Goal: Task Accomplishment & Management: Use online tool/utility

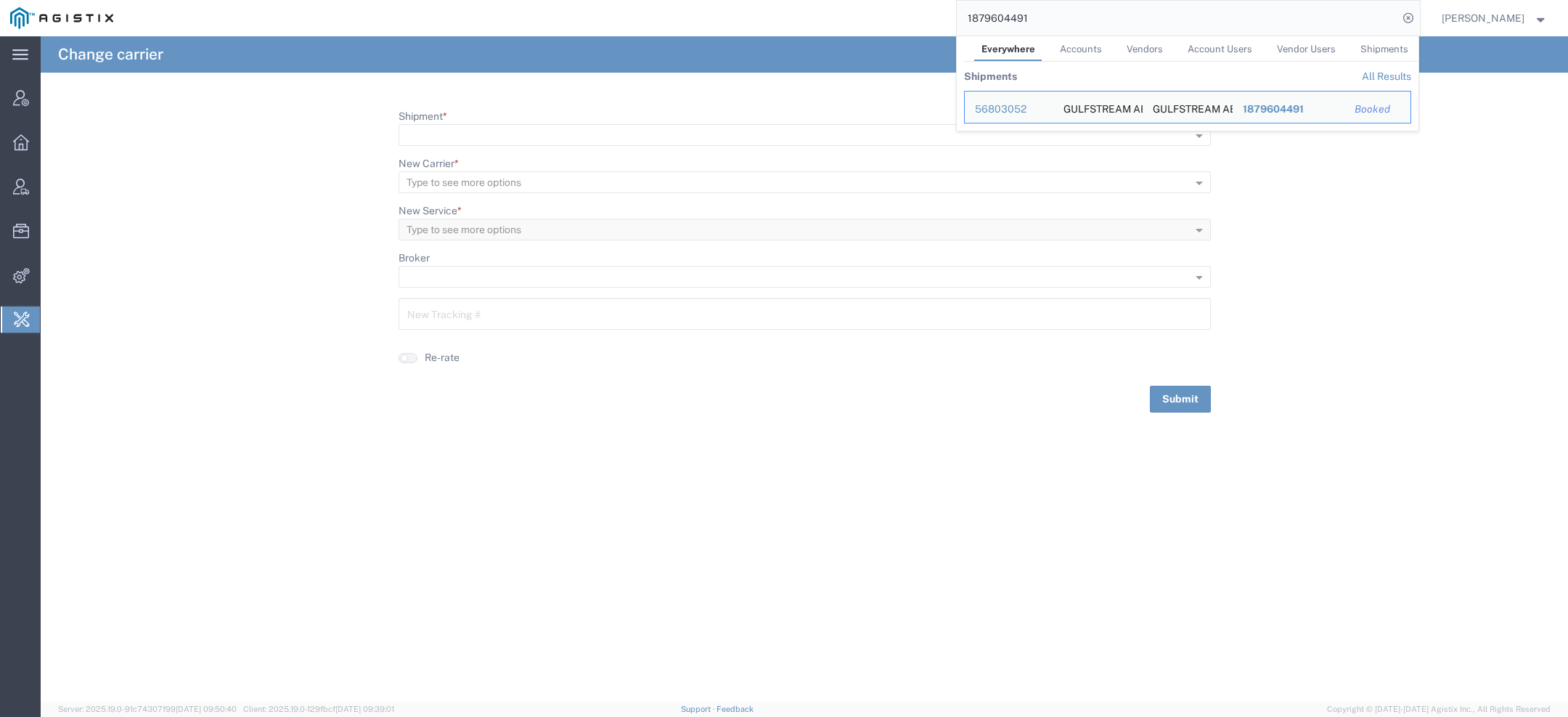
drag, startPoint x: 1062, startPoint y: 18, endPoint x: 814, endPoint y: 14, distance: 248.0
click at [814, 14] on div "1879604491 Everywhere Accounts Vendors Account Users Vendor Users Shipments Shi…" at bounding box center [772, 18] width 1297 height 36
paste input "LKQ@sagefreight.com"
type input "LKQ@sagefreight.com"
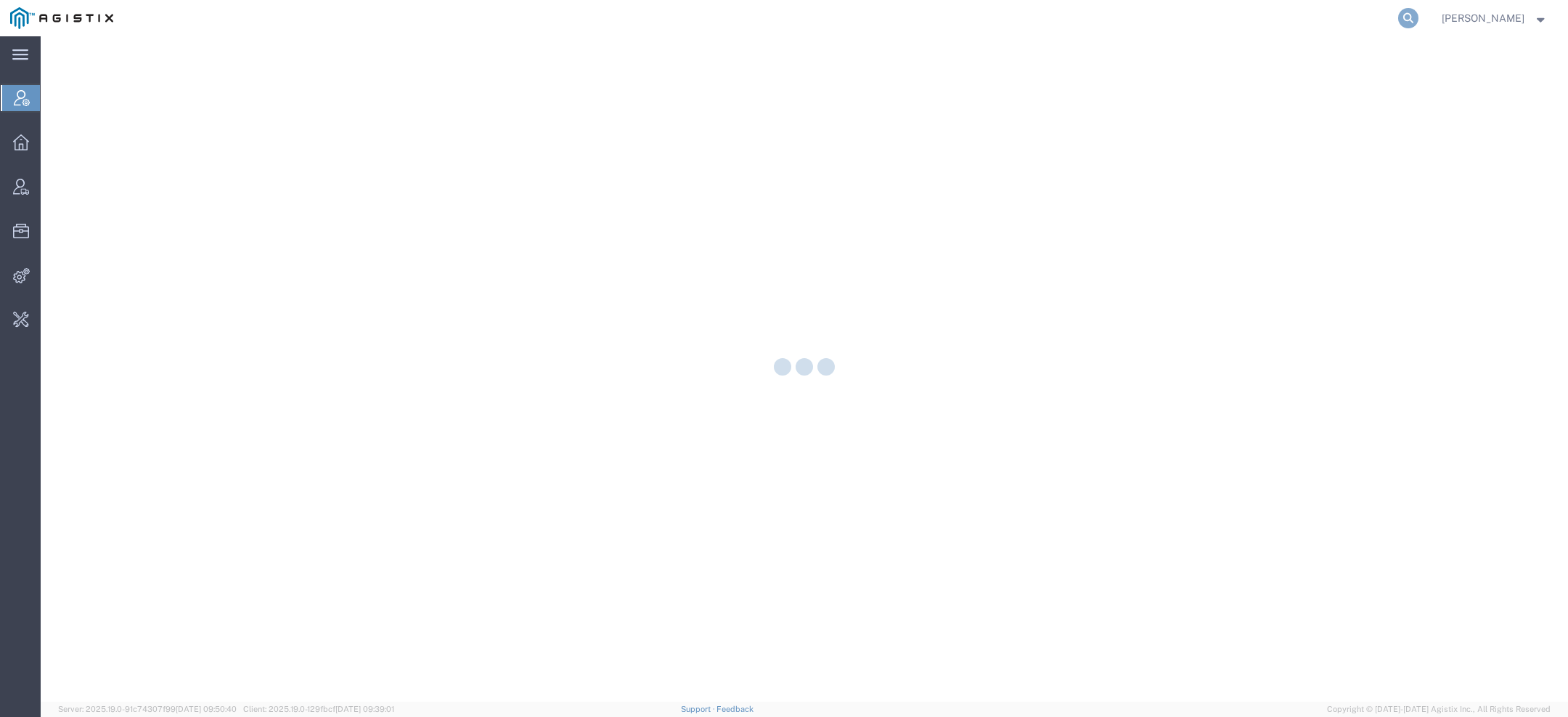
click at [1417, 17] on icon at bounding box center [1408, 18] width 20 height 20
paste input "n"
type input "[PERSON_NAME]"
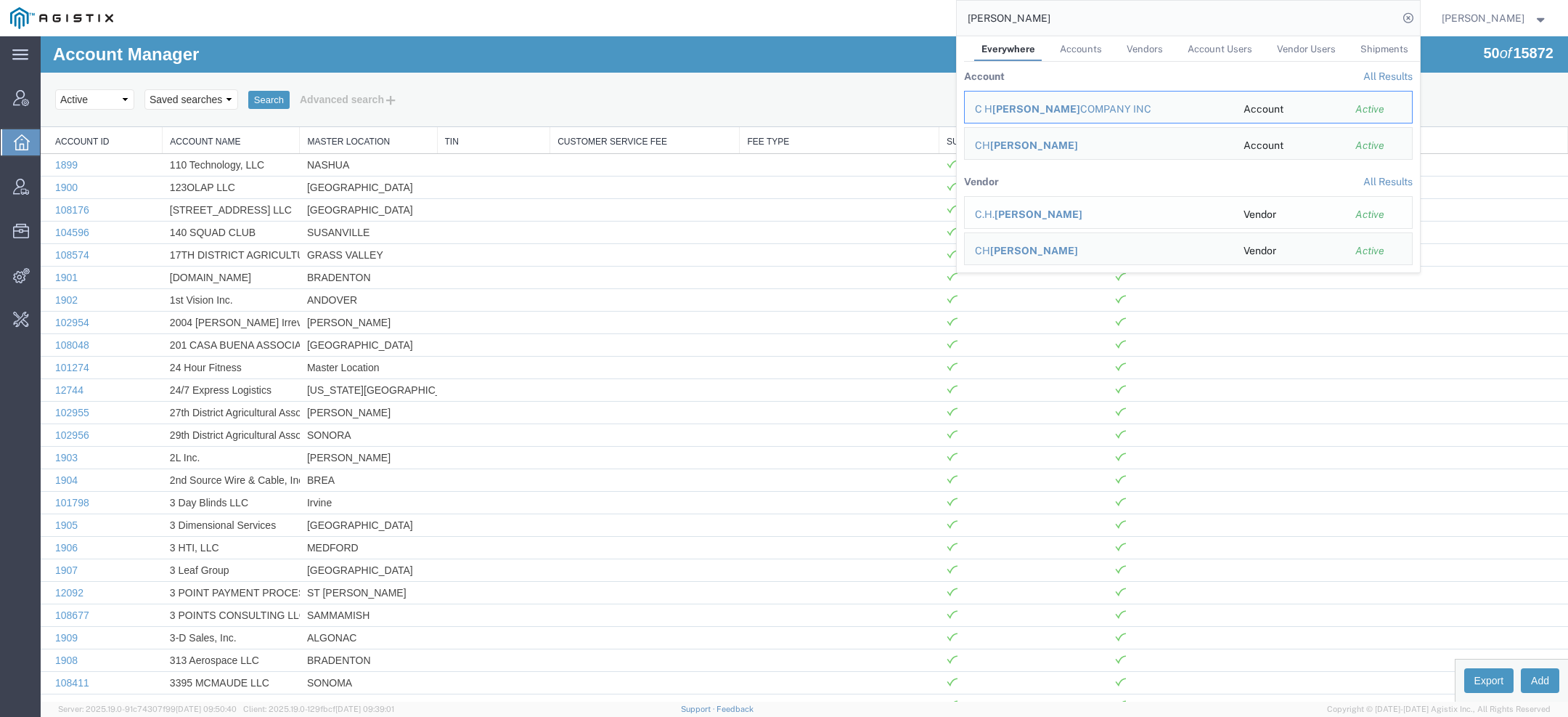
click at [1022, 210] on span "[PERSON_NAME]" at bounding box center [1038, 214] width 87 height 11
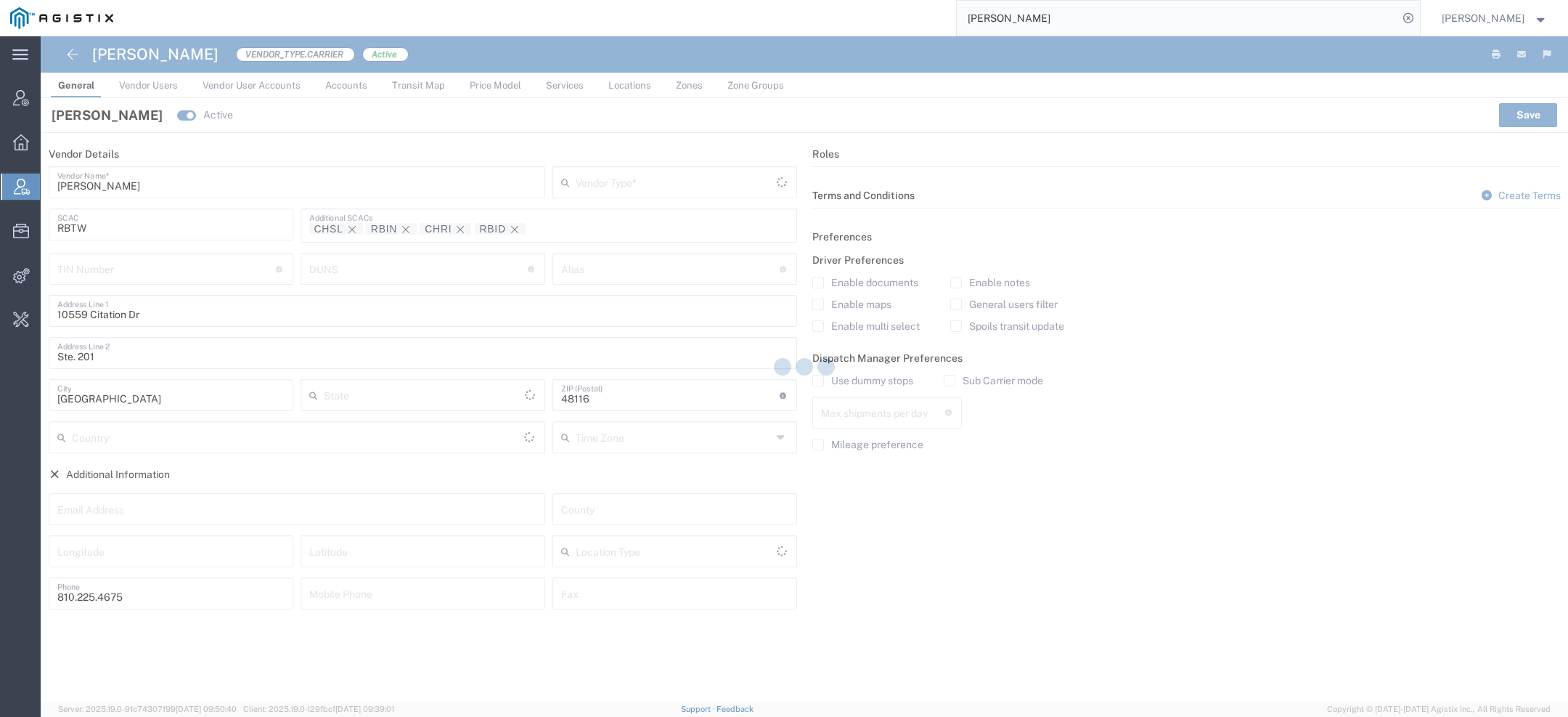
type input "Carrier"
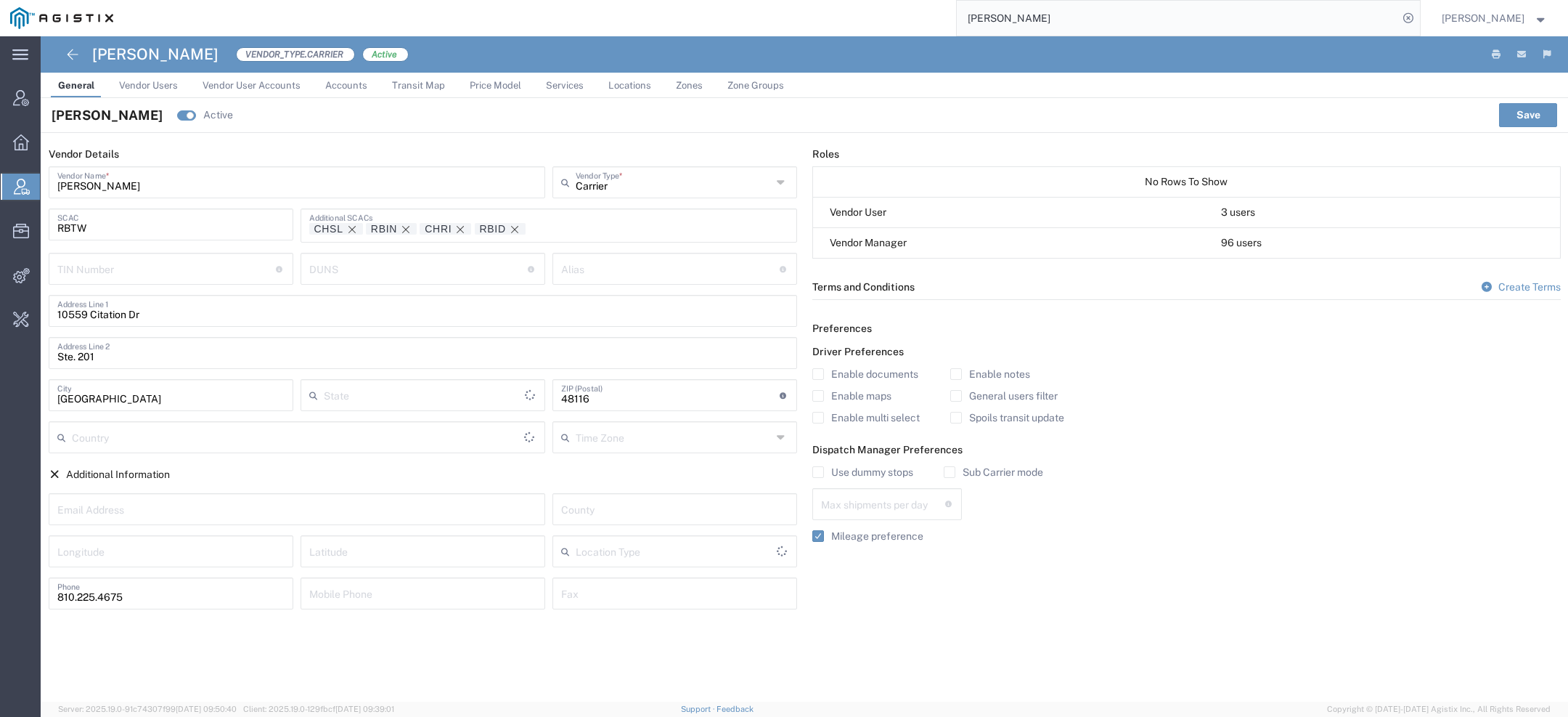
type input "[US_STATE]"
type input "[GEOGRAPHIC_DATA]"
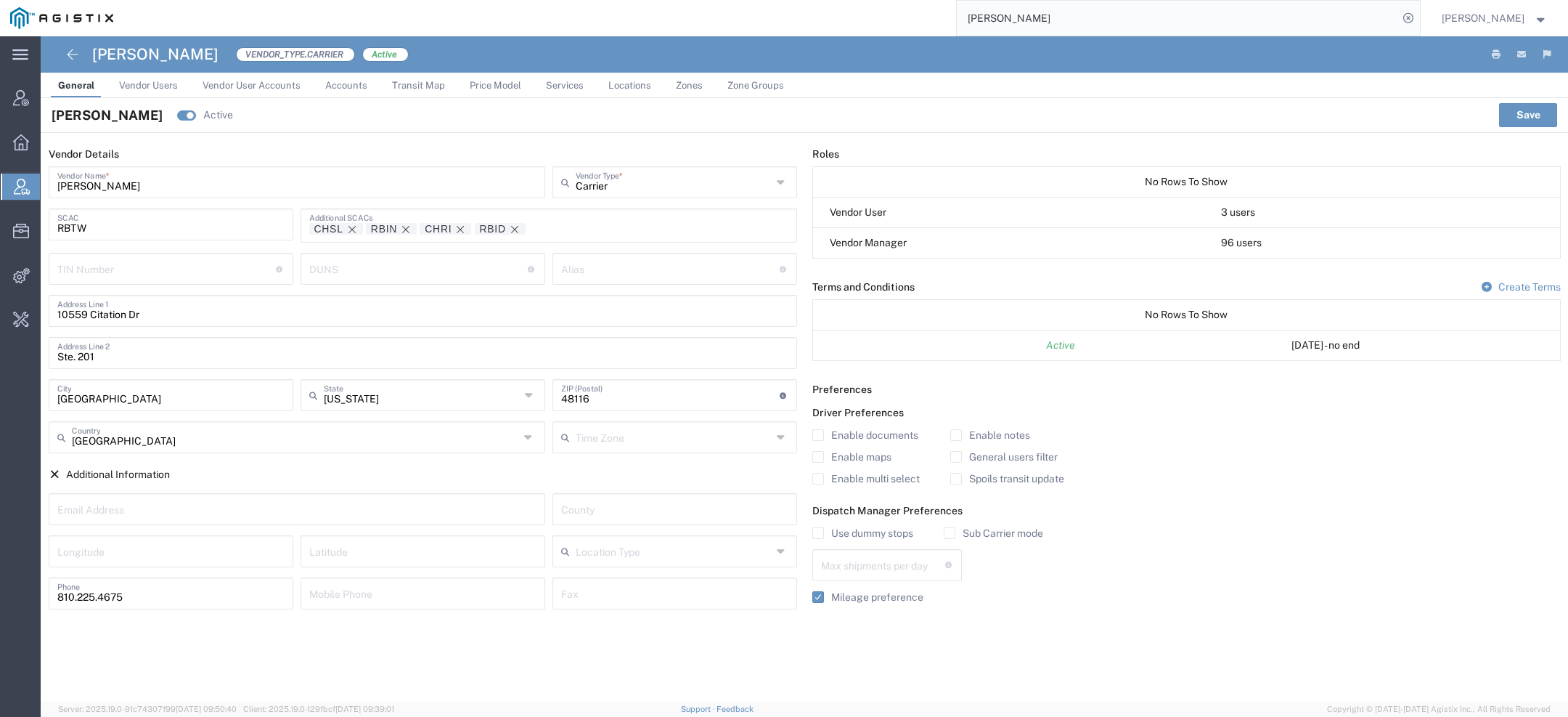
click at [508, 90] on link "Price Model" at bounding box center [495, 85] width 66 height 26
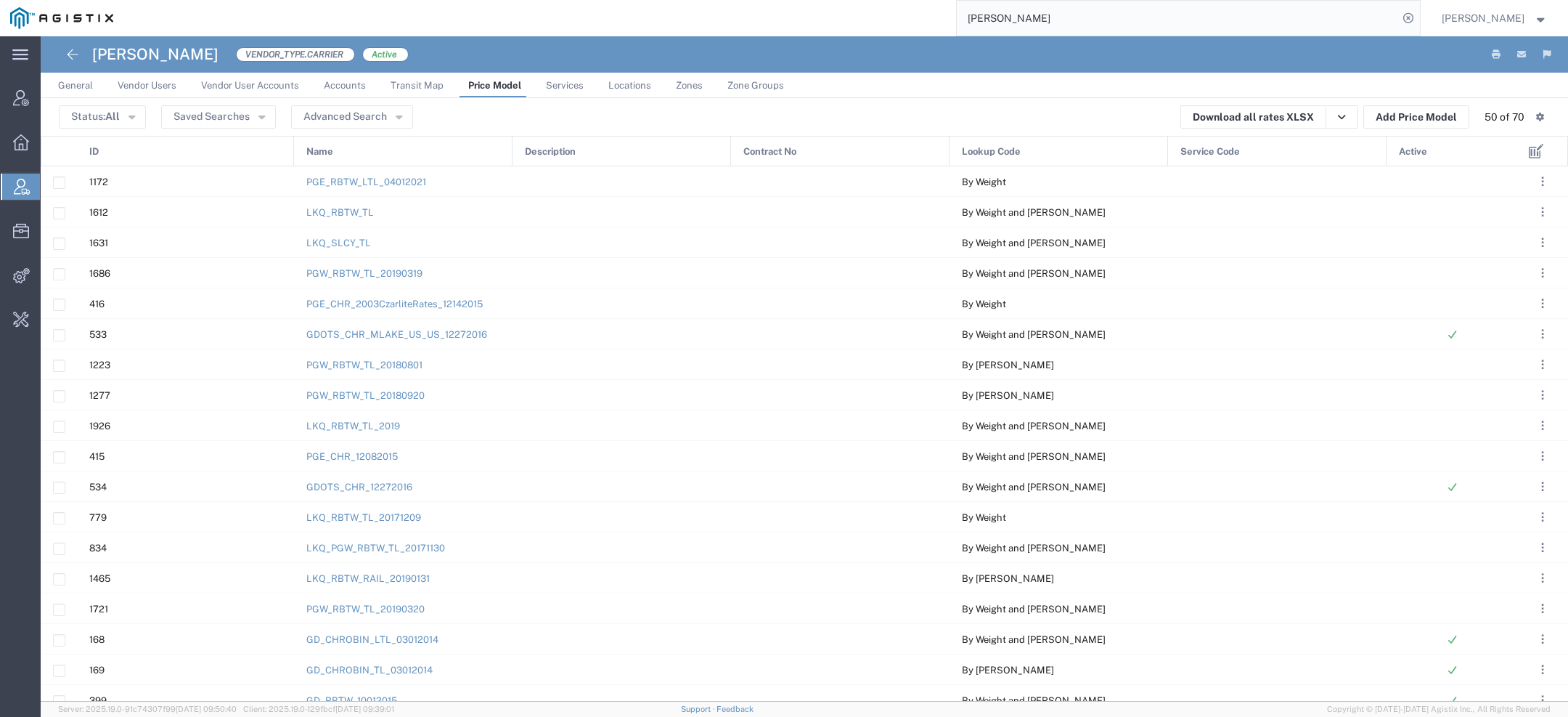
click at [1415, 153] on span "Active" at bounding box center [1413, 152] width 28 height 31
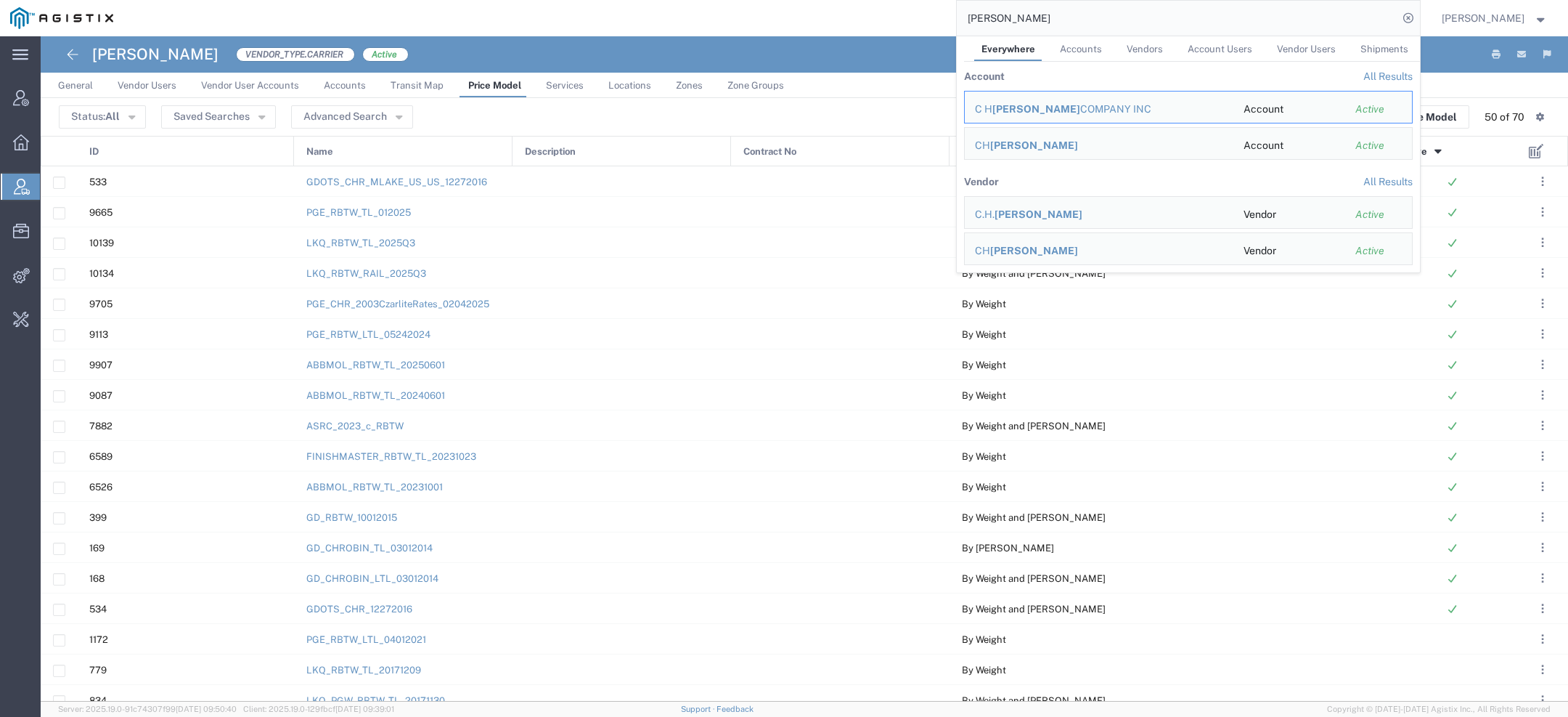
drag, startPoint x: 1026, startPoint y: 19, endPoint x: 770, endPoint y: 16, distance: 256.0
click at [819, 19] on div "[PERSON_NAME] Everywhere Accounts Vendors Account Users Vendor Users Shipments …" at bounding box center [772, 18] width 1297 height 36
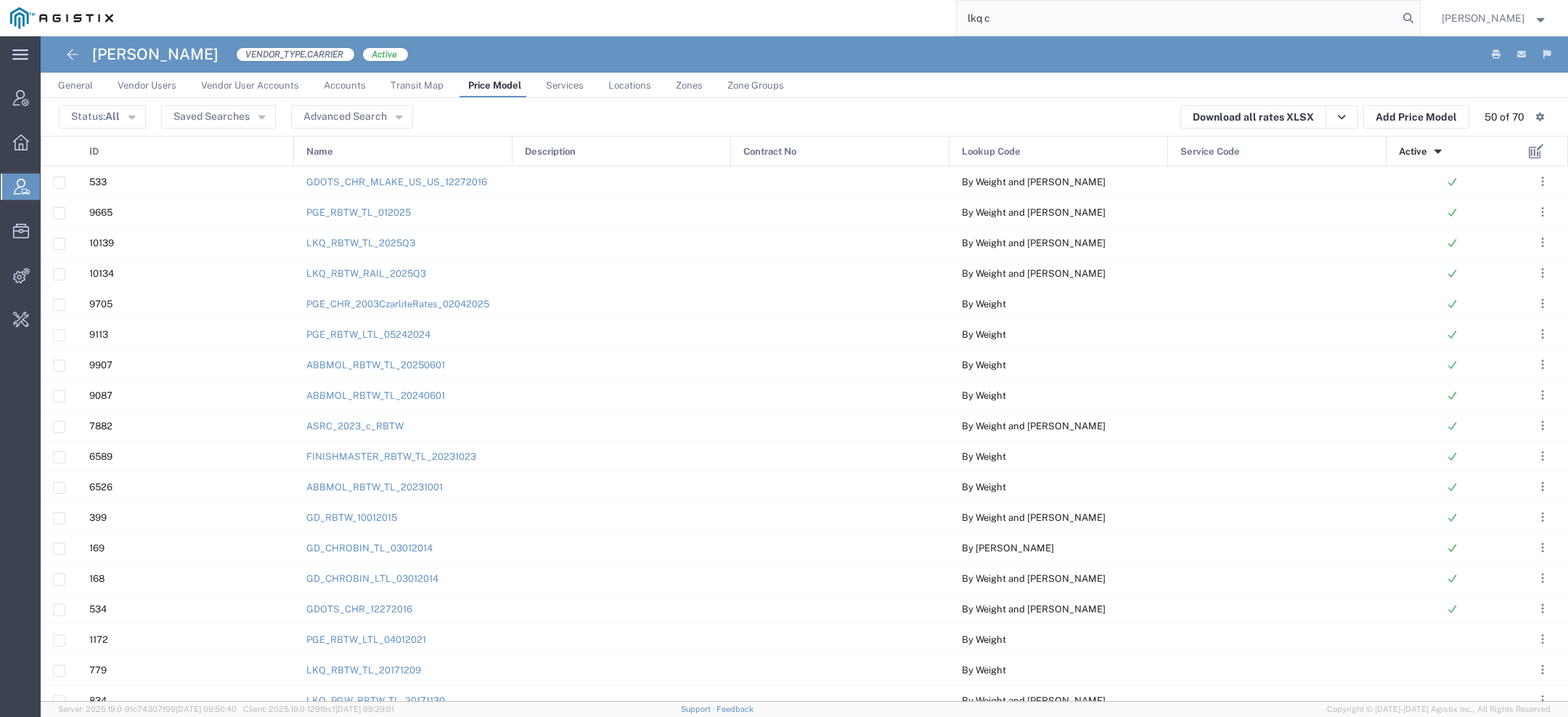
type input "lkq c"
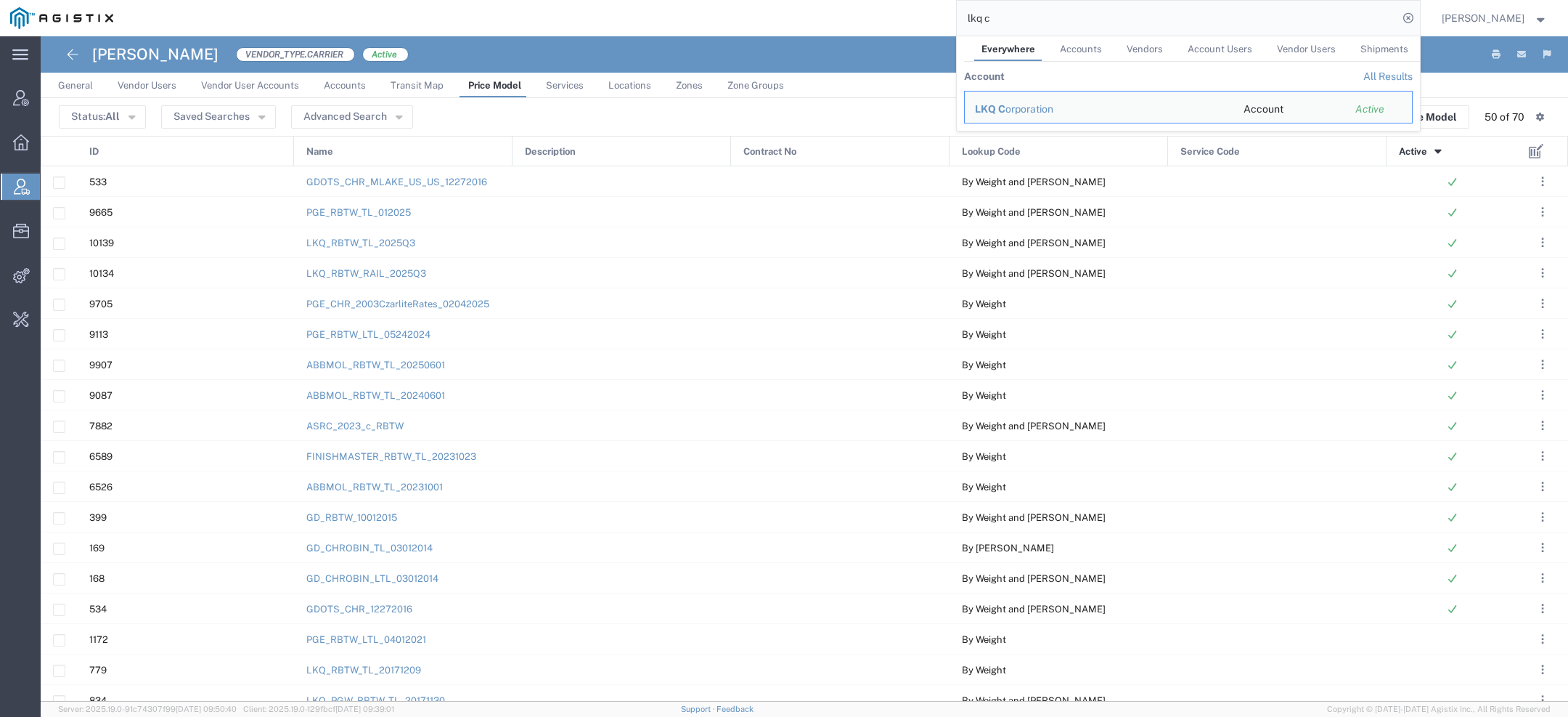
click at [1008, 105] on div "LKQ C orporation" at bounding box center [1099, 109] width 248 height 15
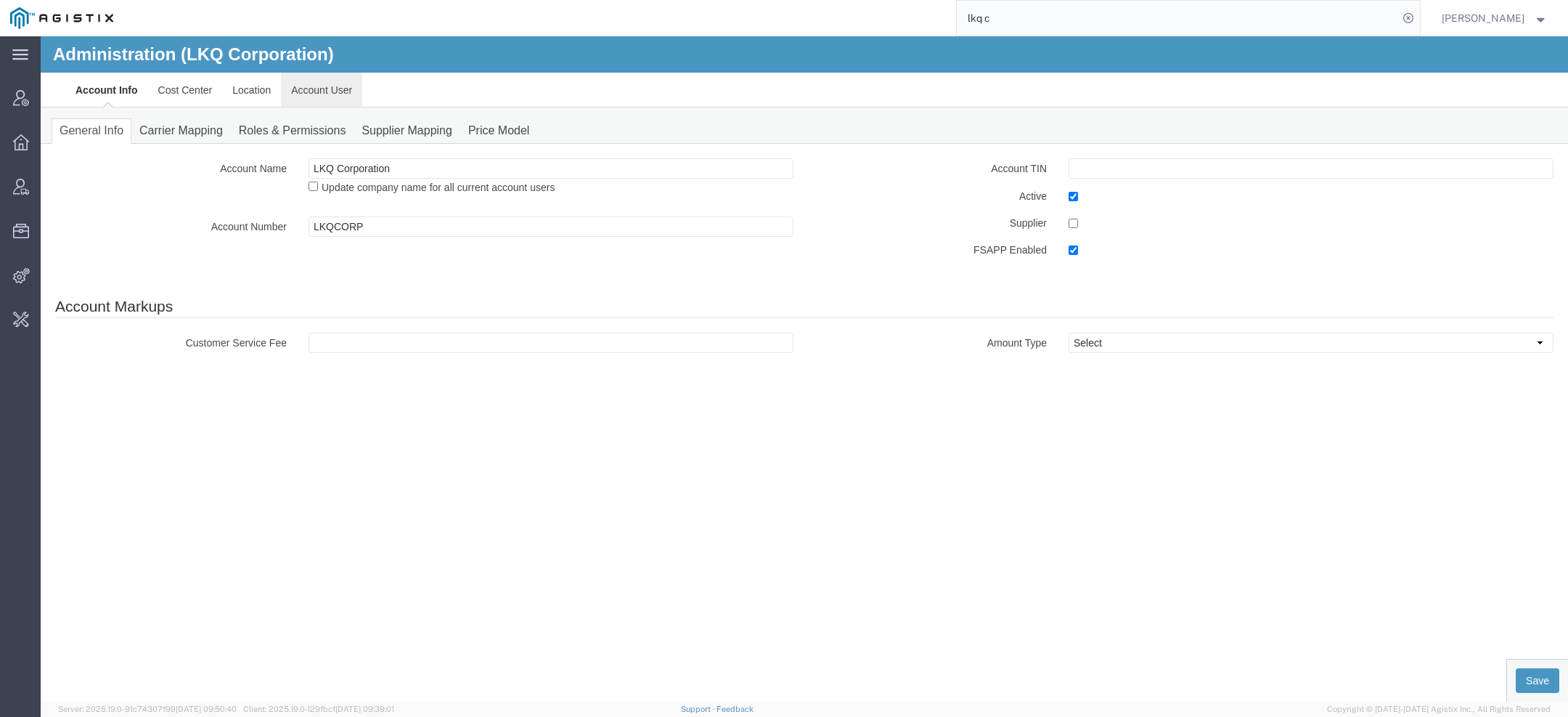
click at [324, 100] on link "Account User" at bounding box center [321, 89] width 81 height 35
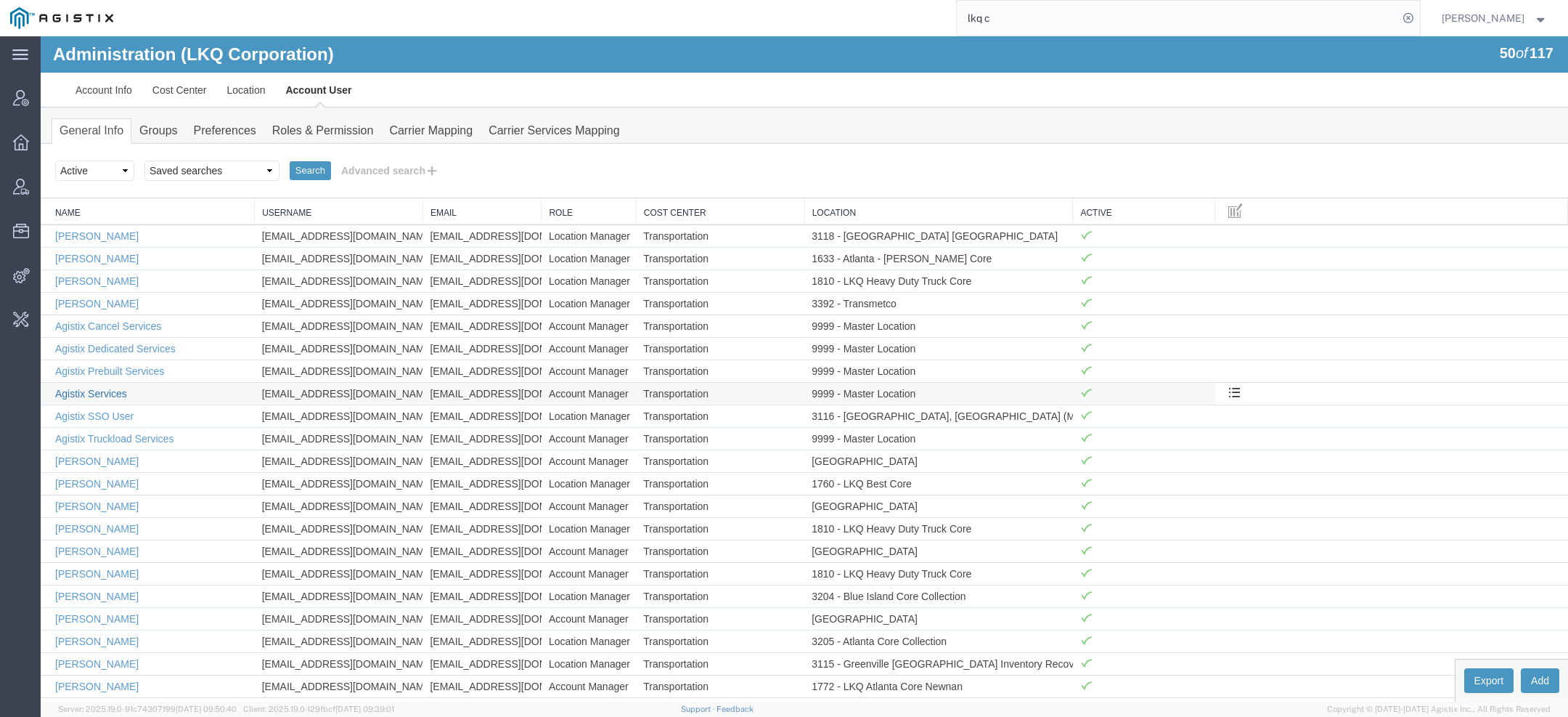
click at [115, 388] on link "Agistix Services" at bounding box center [91, 393] width 72 height 11
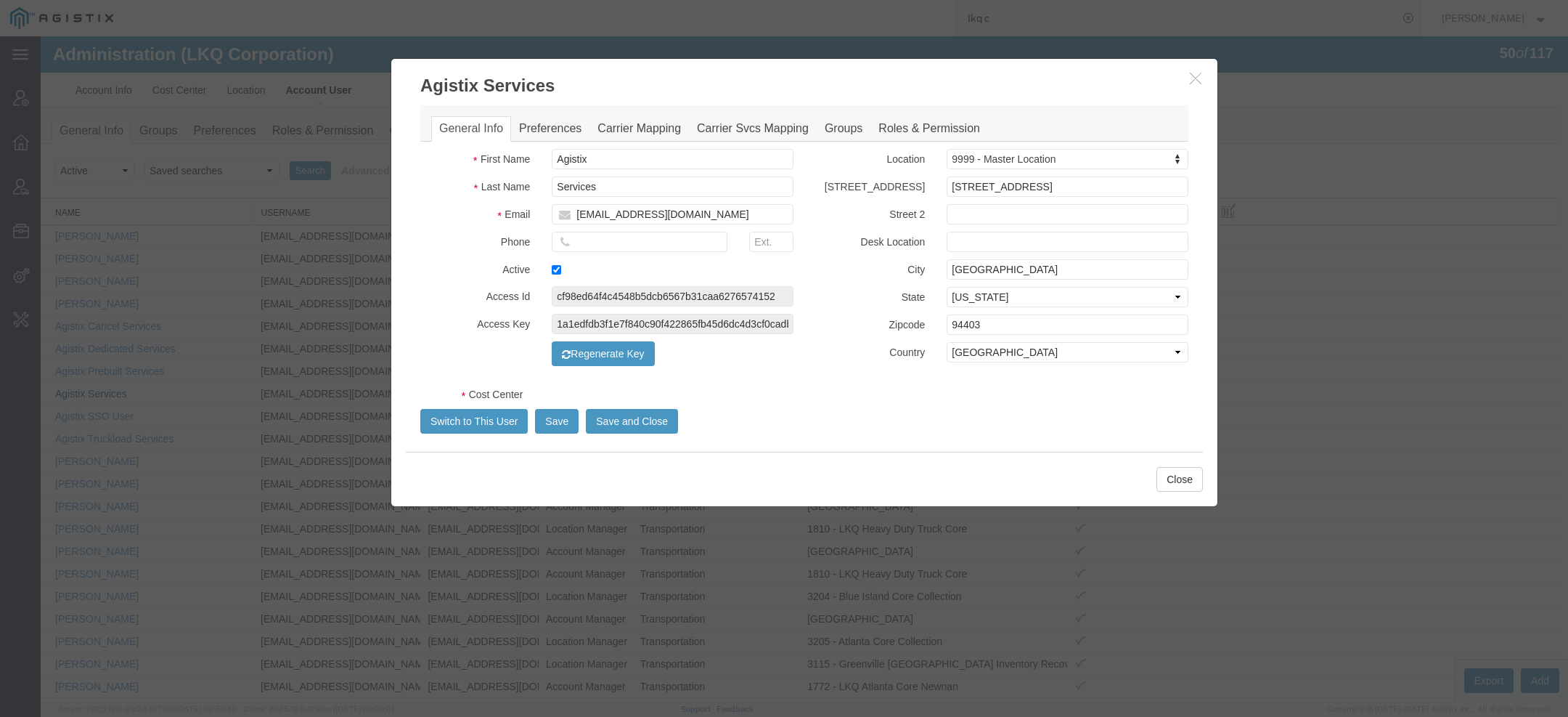
select select "COSTCENTER"
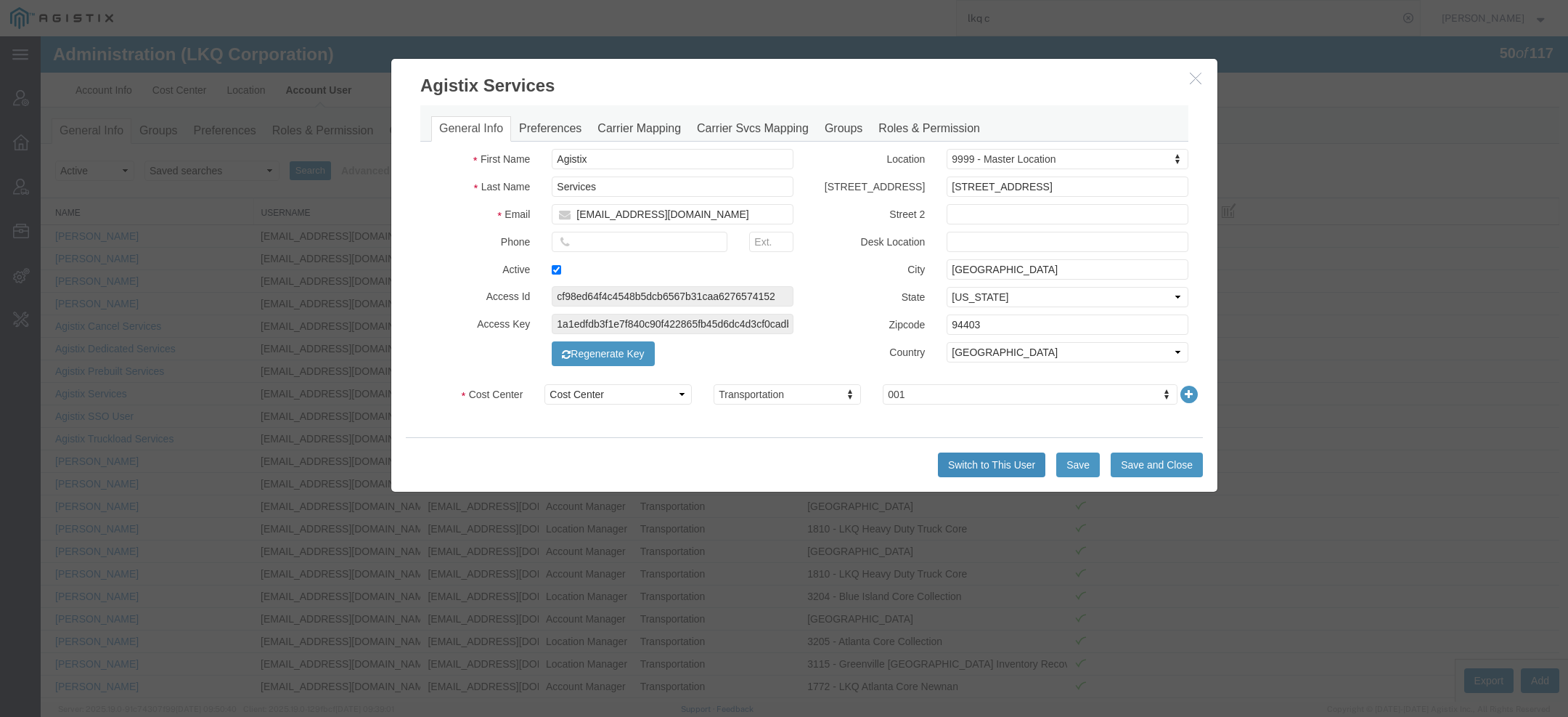
click at [973, 465] on button "Switch to This User" at bounding box center [992, 465] width 108 height 25
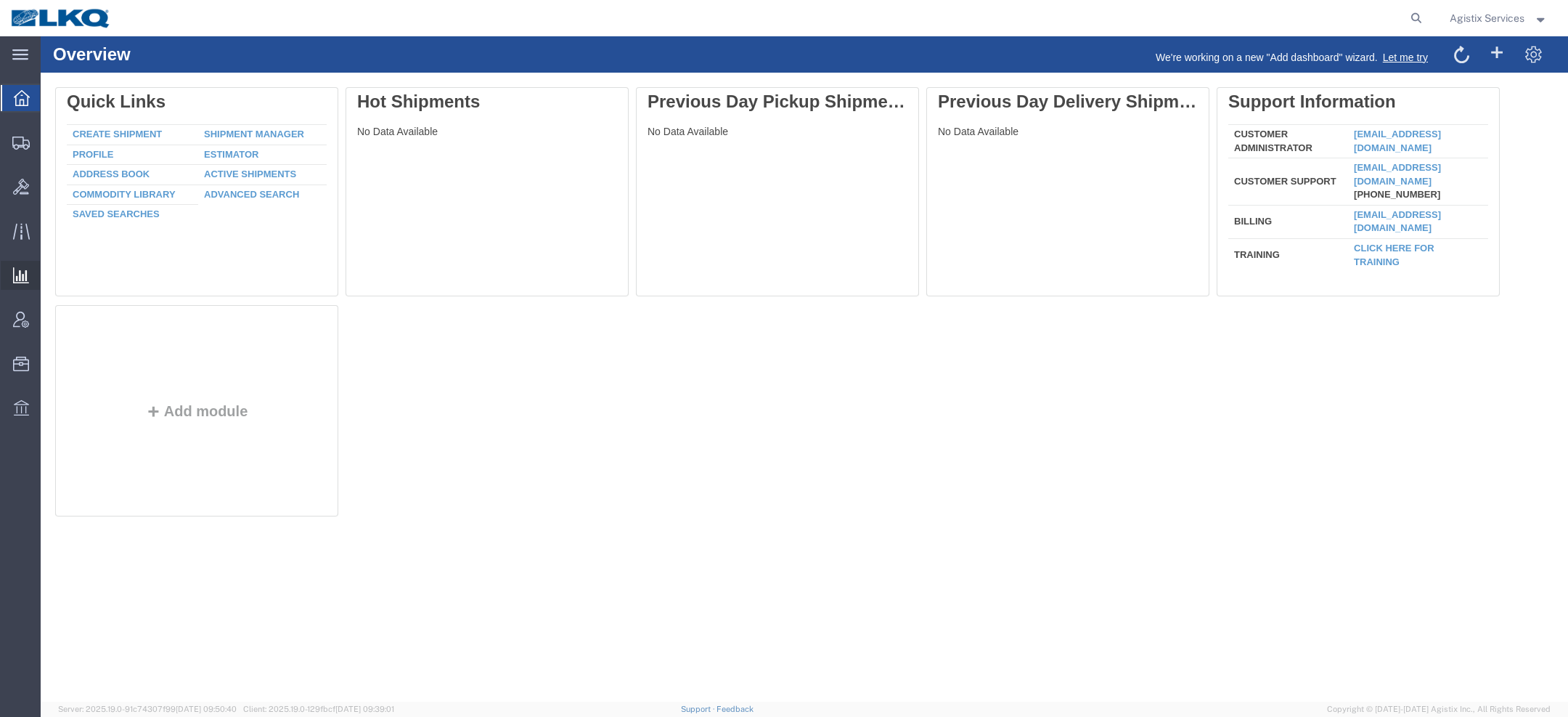
click at [0, 0] on span "Ad Hoc Reports" at bounding box center [0, 0] width 0 height 0
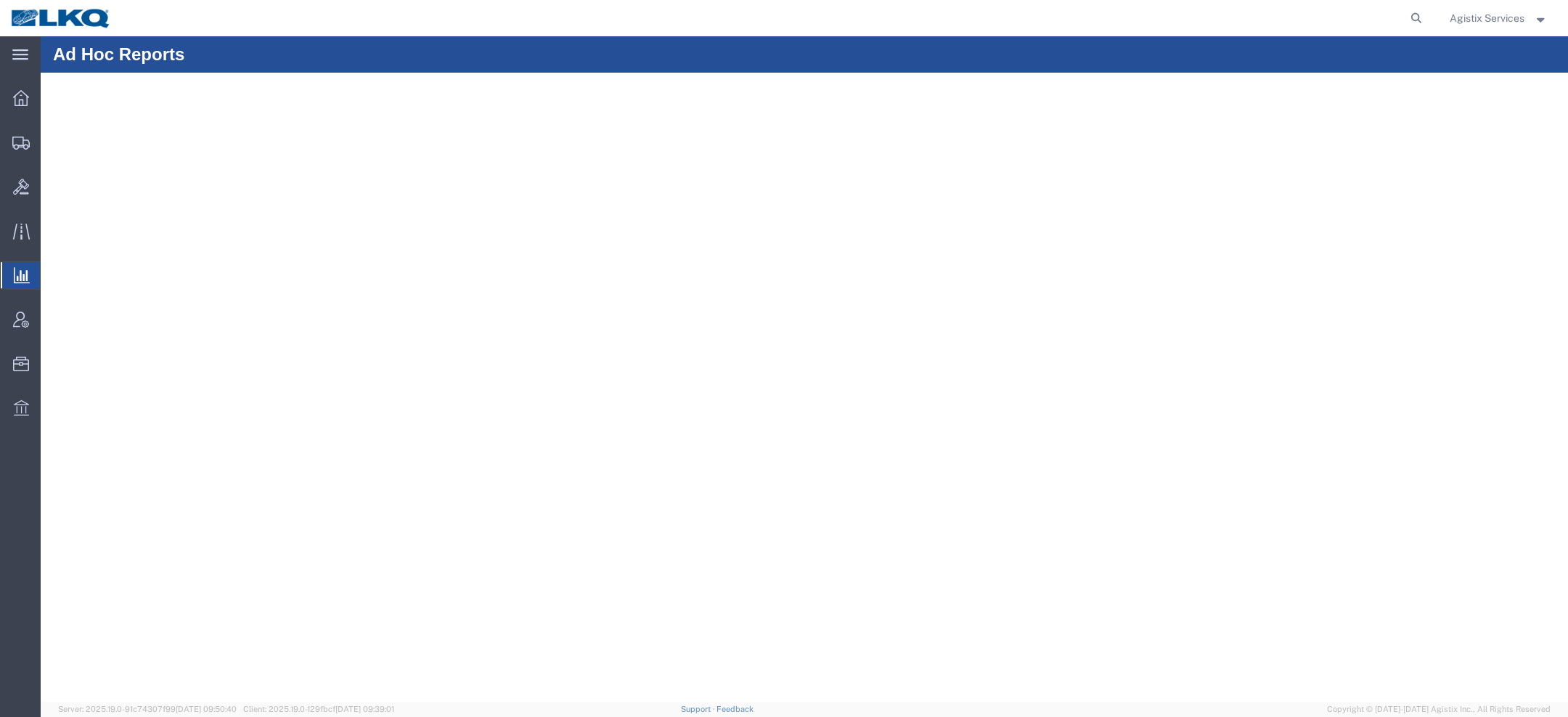
click at [1489, 18] on span "Agistix Services" at bounding box center [1487, 18] width 75 height 16
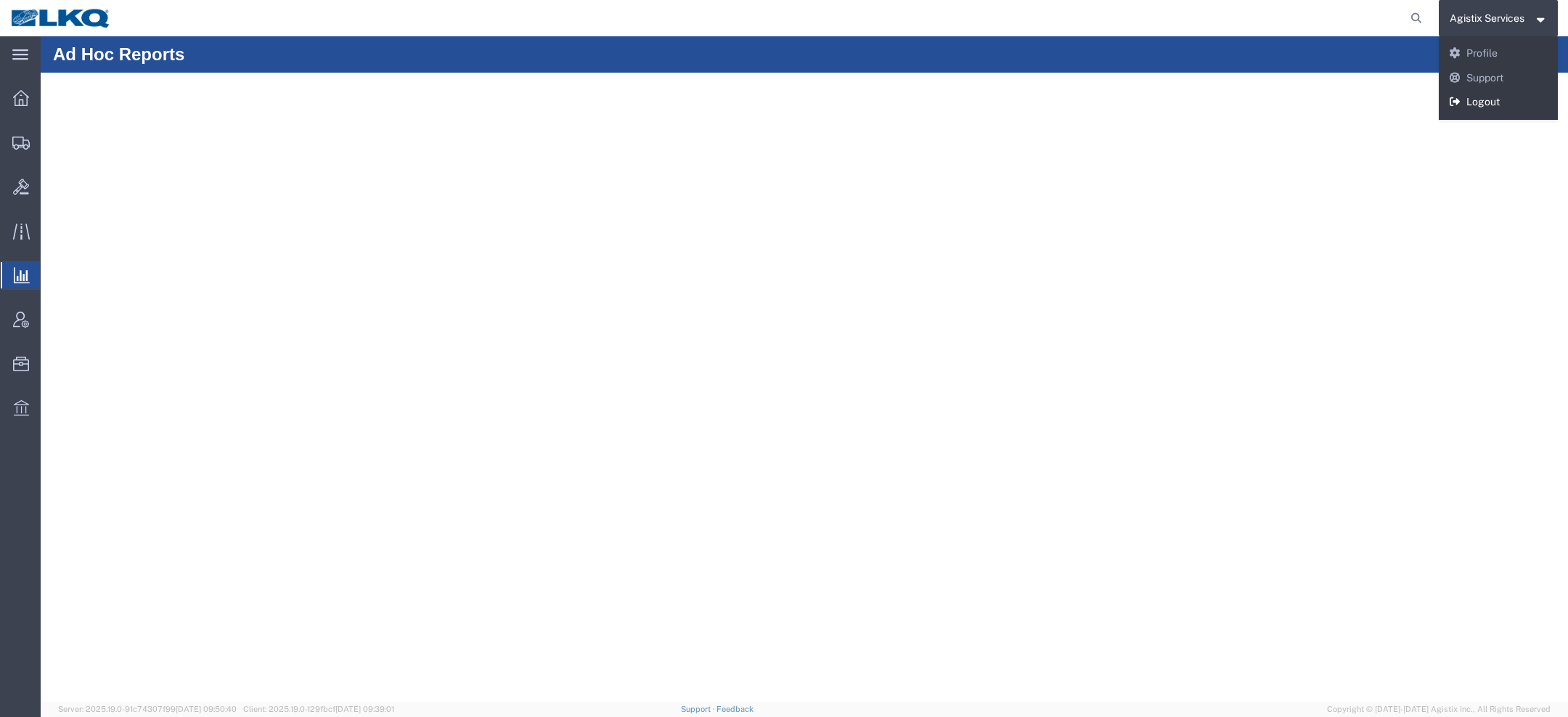
click at [1474, 99] on link "Logout" at bounding box center [1498, 102] width 120 height 25
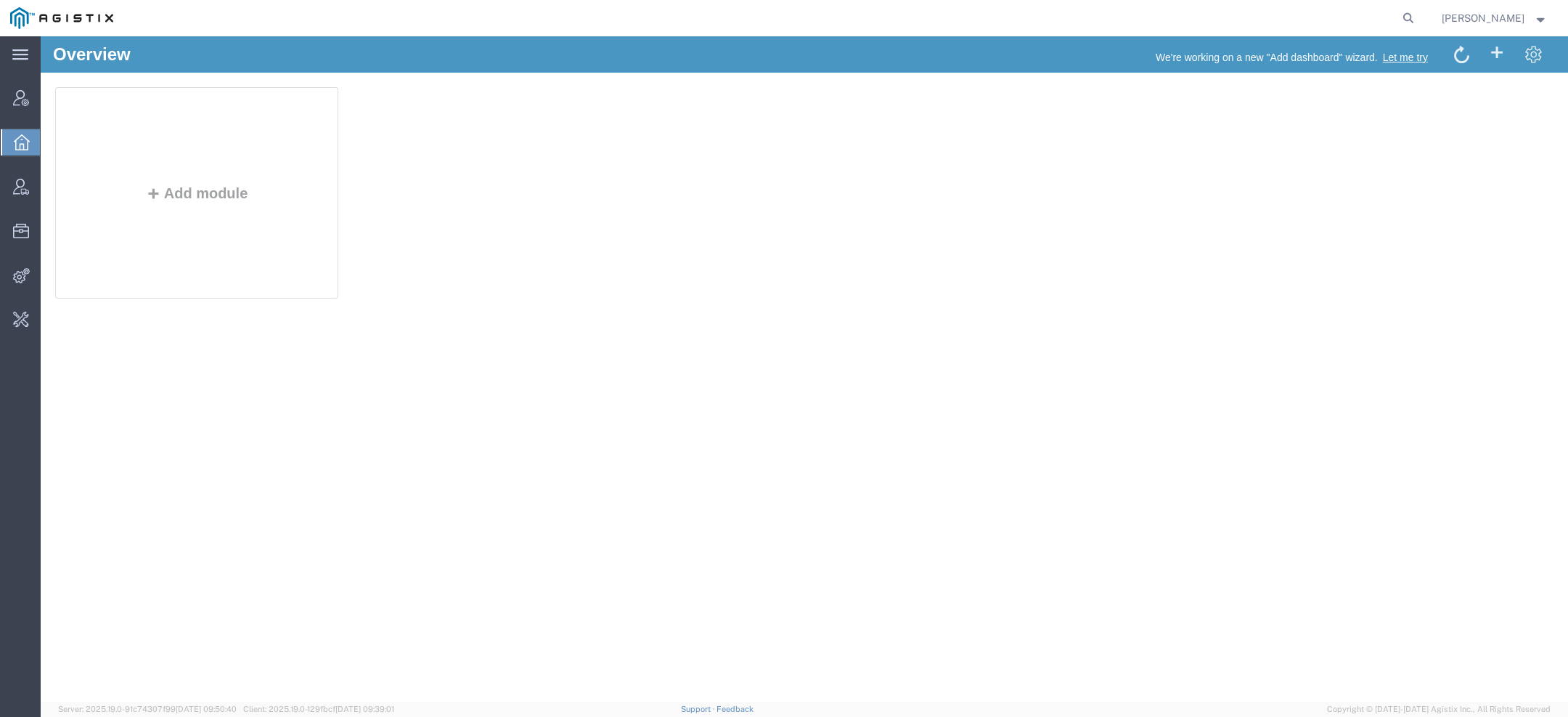
click at [92, 51] on h1 "Overview" at bounding box center [91, 55] width 78 height 19
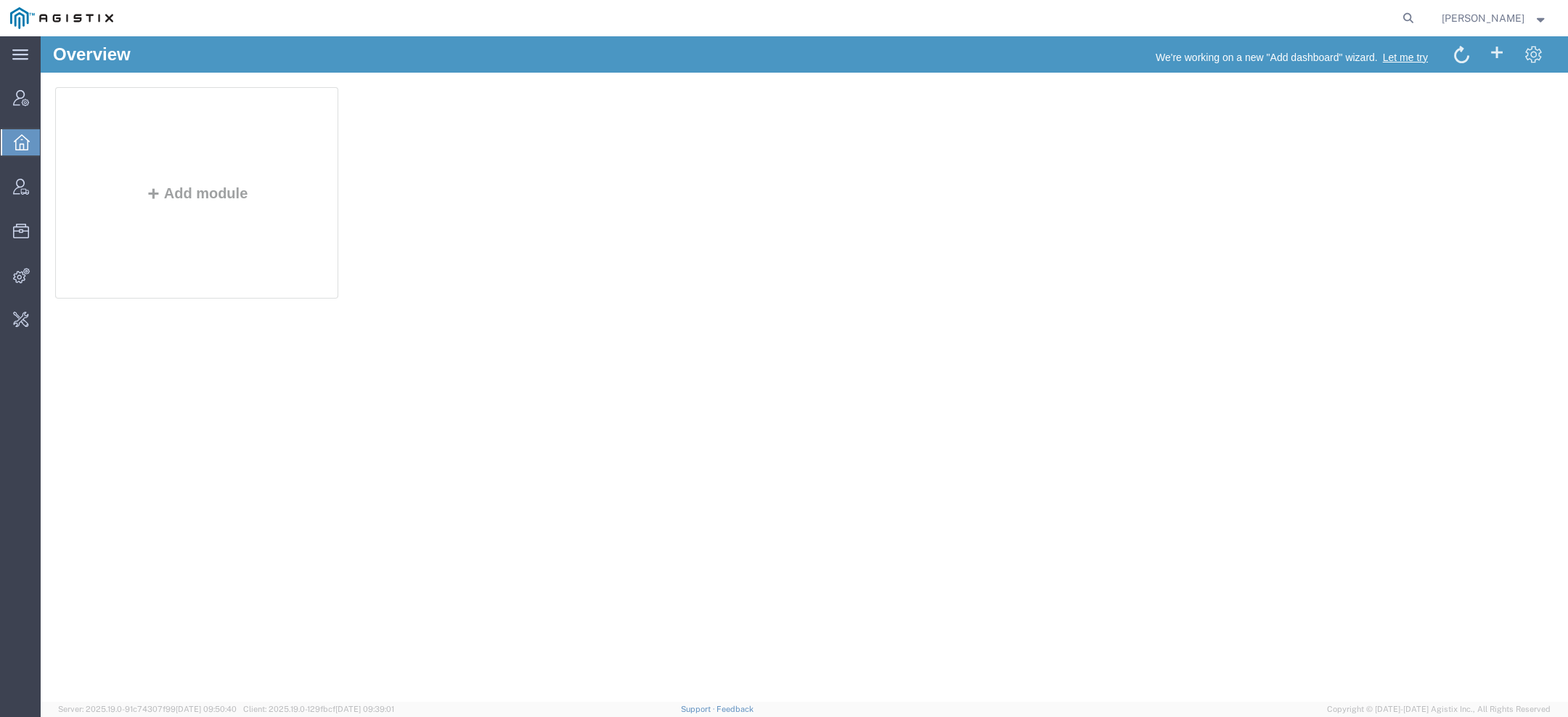
click at [93, 50] on h1 "Overview" at bounding box center [91, 55] width 78 height 19
click at [89, 55] on h1 "Overview" at bounding box center [91, 55] width 78 height 19
click at [79, 56] on h1 "Overview" at bounding box center [91, 55] width 78 height 19
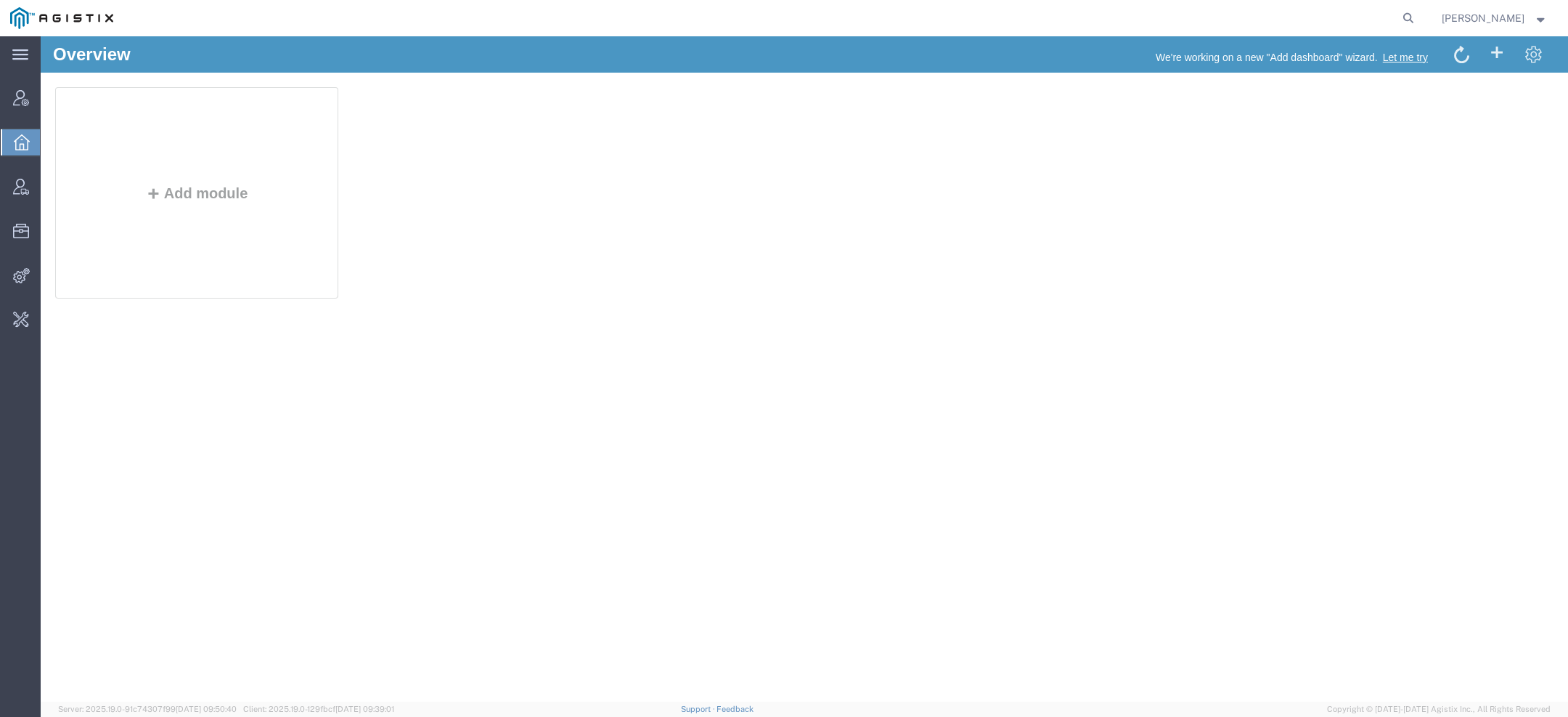
click at [79, 56] on h1 "Overview" at bounding box center [91, 55] width 78 height 19
click at [315, 72] on div "Overview" at bounding box center [423, 59] width 762 height 27
